Goal: Navigation & Orientation: Find specific page/section

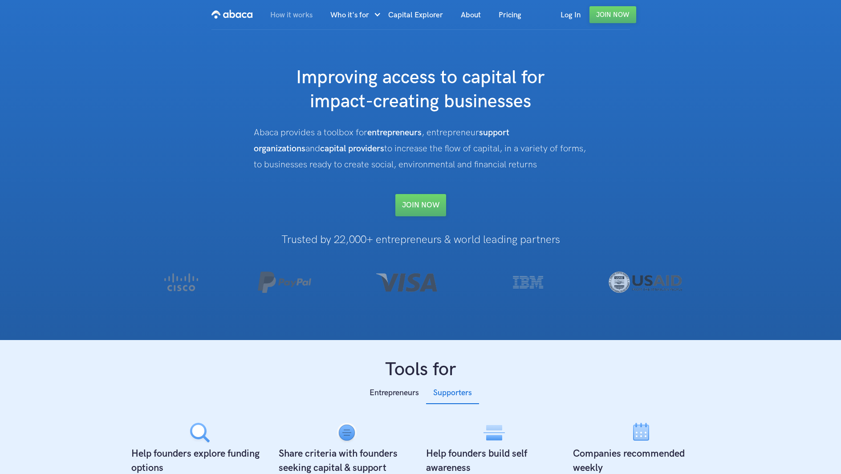
click at [292, 9] on link "How it works" at bounding box center [291, 15] width 60 height 30
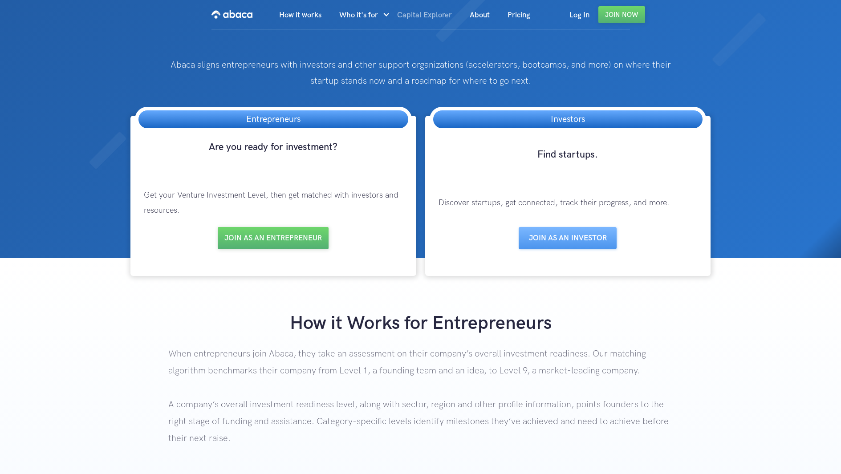
click at [423, 13] on link "Capital Explorer" at bounding box center [424, 15] width 73 height 30
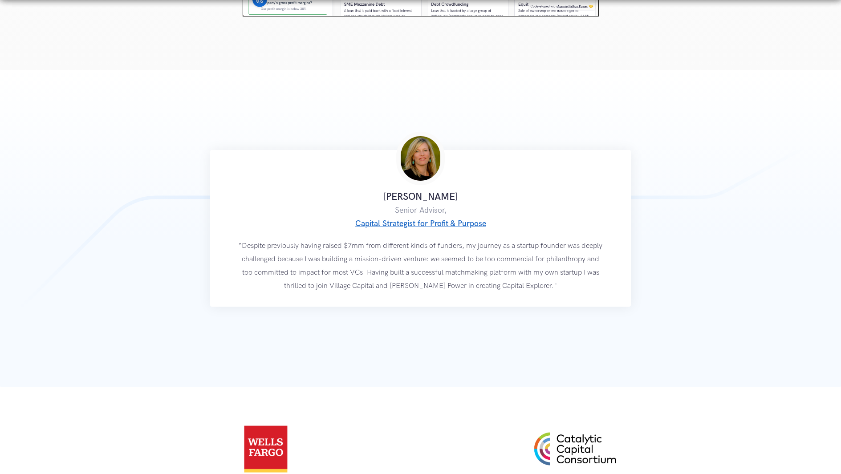
scroll to position [1714, 0]
